Goal: Task Accomplishment & Management: Use online tool/utility

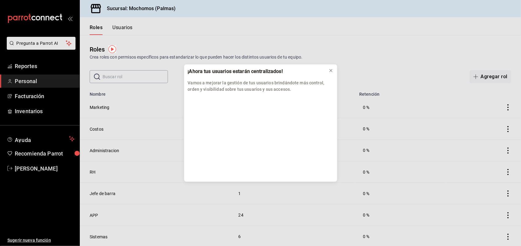
click at [53, 62] on div "¡Ahora tus usuarios estarán centralizados! Vamos a mejorar la gestión de tus us…" at bounding box center [260, 123] width 521 height 246
click at [47, 65] on div "¡Ahora tus usuarios estarán centralizados! Vamos a mejorar la gestión de tus us…" at bounding box center [260, 123] width 521 height 246
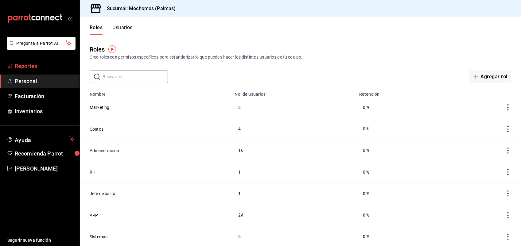
click at [45, 69] on span "Reportes" at bounding box center [45, 66] width 60 height 8
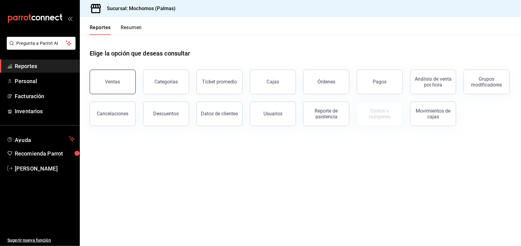
click at [105, 74] on button "Ventas" at bounding box center [113, 82] width 46 height 25
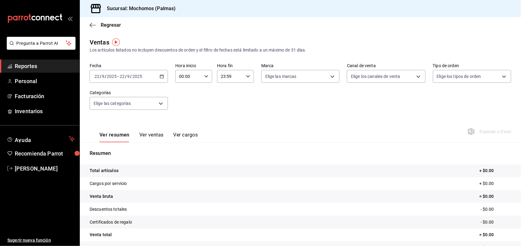
click at [160, 76] on icon "button" at bounding box center [162, 76] width 4 height 4
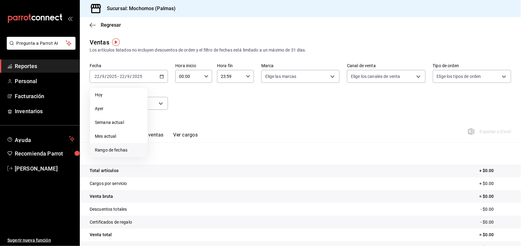
click at [128, 145] on li "Rango de fechas" at bounding box center [118, 150] width 57 height 14
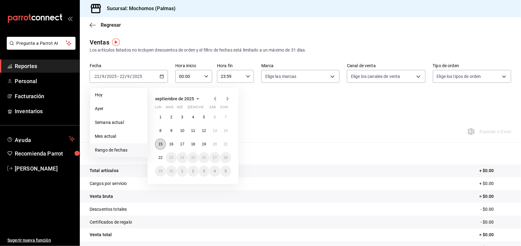
click at [161, 143] on abbr "15" at bounding box center [160, 144] width 4 height 4
click at [160, 156] on abbr "22" at bounding box center [160, 158] width 4 height 4
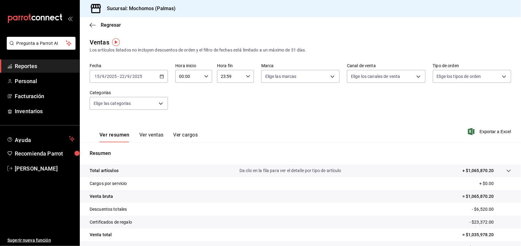
click at [204, 78] on icon "button" at bounding box center [206, 76] width 4 height 4
click at [182, 130] on button "03" at bounding box center [184, 136] width 16 height 12
type input "03:00"
click at [182, 130] on button "05" at bounding box center [184, 135] width 16 height 12
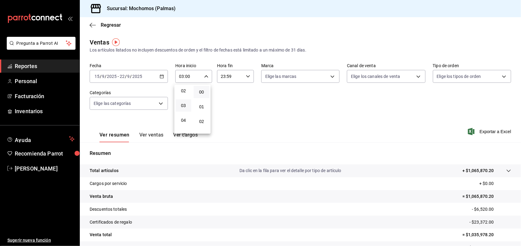
type input "05:00"
click at [246, 76] on div at bounding box center [260, 123] width 521 height 246
click at [246, 76] on icon "button" at bounding box center [248, 76] width 4 height 4
click at [223, 87] on button "20" at bounding box center [225, 90] width 16 height 12
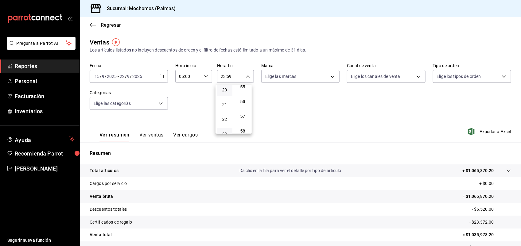
type input "20:59"
click at [226, 127] on span "05" at bounding box center [224, 129] width 8 height 5
click at [242, 95] on button "56" at bounding box center [243, 101] width 16 height 12
type input "05:56"
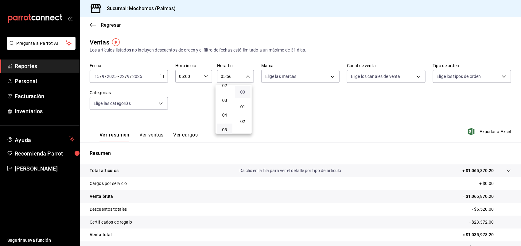
click at [243, 92] on span "00" at bounding box center [243, 92] width 8 height 5
type input "05:00"
click at [321, 105] on div at bounding box center [260, 123] width 521 height 246
click at [476, 131] on span "Exportar a Excel" at bounding box center [490, 131] width 42 height 7
